Goal: Navigation & Orientation: Find specific page/section

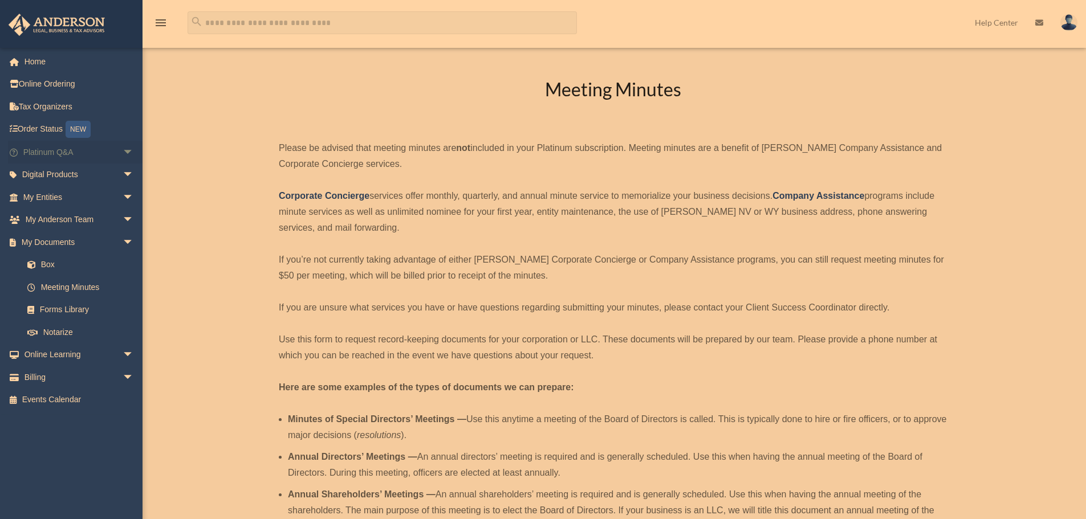
click at [123, 147] on span "arrow_drop_down" at bounding box center [134, 152] width 23 height 23
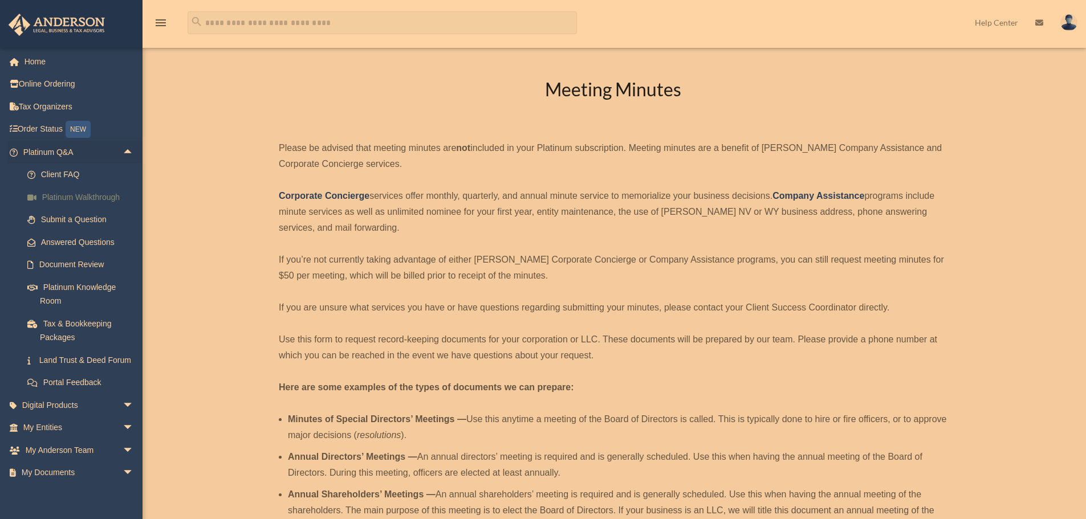
click at [82, 201] on link "Platinum Walkthrough" at bounding box center [83, 197] width 135 height 23
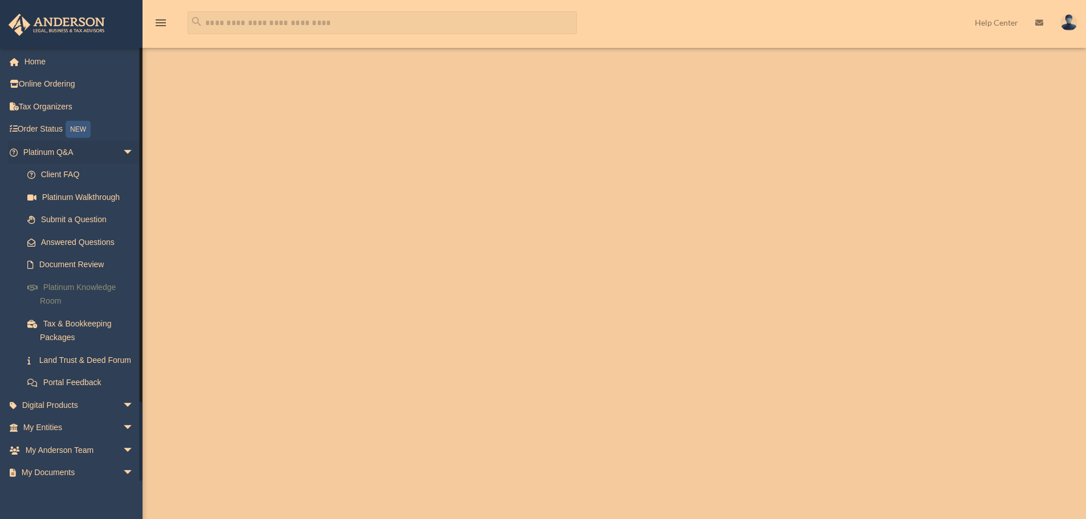
click at [65, 289] on link "Platinum Knowledge Room" at bounding box center [83, 294] width 135 height 36
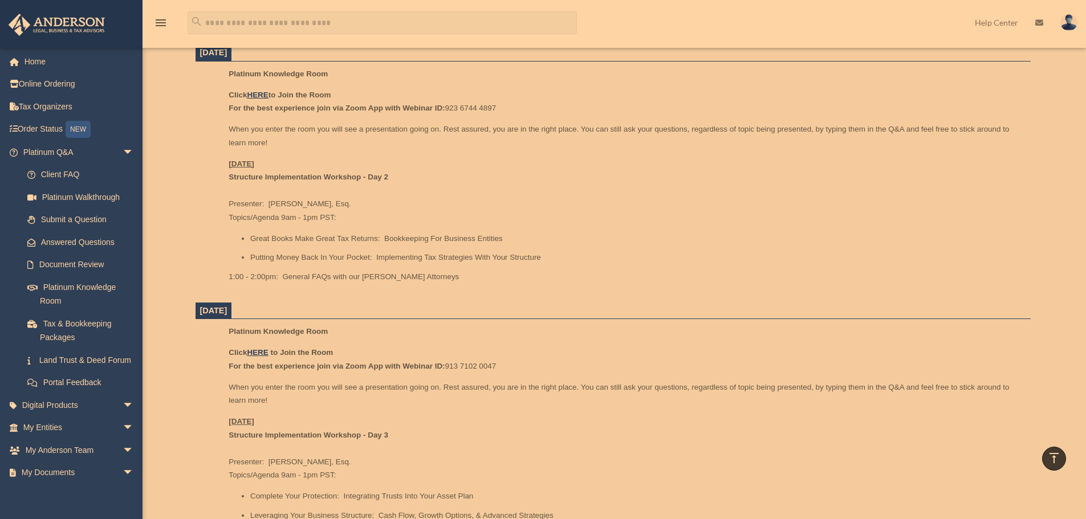
scroll to position [456, 0]
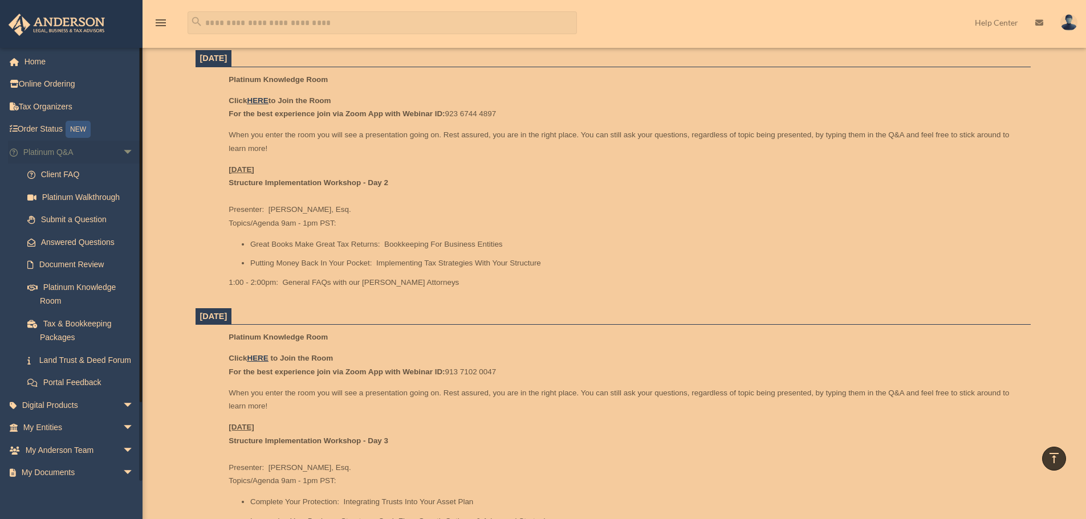
click at [123, 155] on span "arrow_drop_down" at bounding box center [134, 152] width 23 height 23
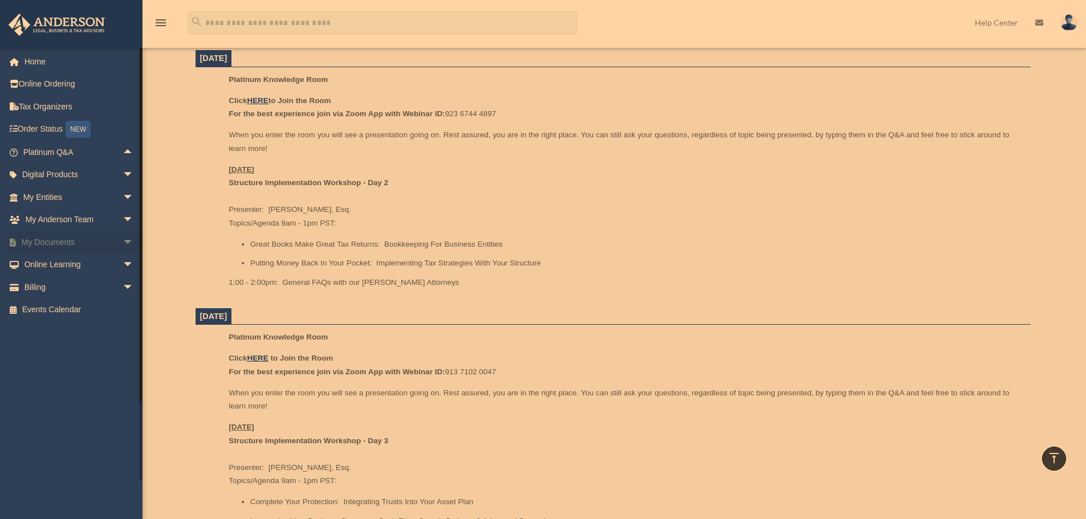
click at [123, 242] on span "arrow_drop_down" at bounding box center [134, 242] width 23 height 23
click at [124, 241] on span "arrow_drop_up" at bounding box center [134, 242] width 23 height 23
click at [123, 221] on span "arrow_drop_down" at bounding box center [134, 220] width 23 height 23
click at [123, 197] on span "arrow_drop_down" at bounding box center [134, 197] width 23 height 23
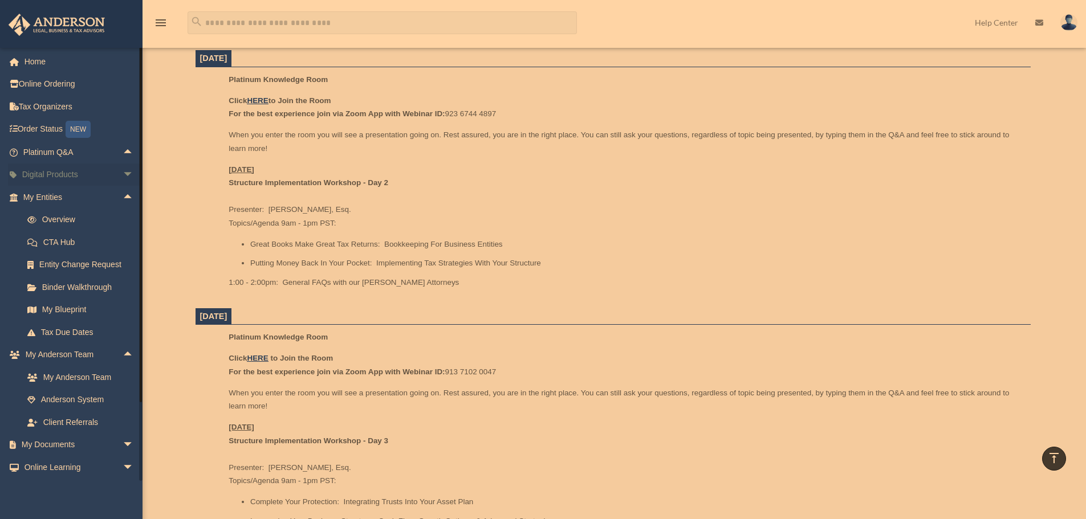
click at [123, 176] on span "arrow_drop_down" at bounding box center [134, 175] width 23 height 23
